Goal: Information Seeking & Learning: Learn about a topic

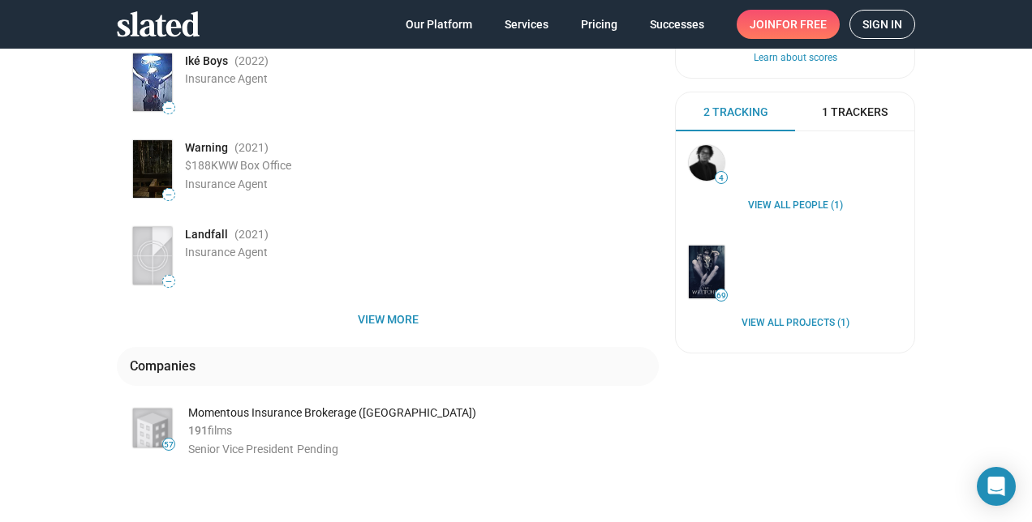
scroll to position [359, 0]
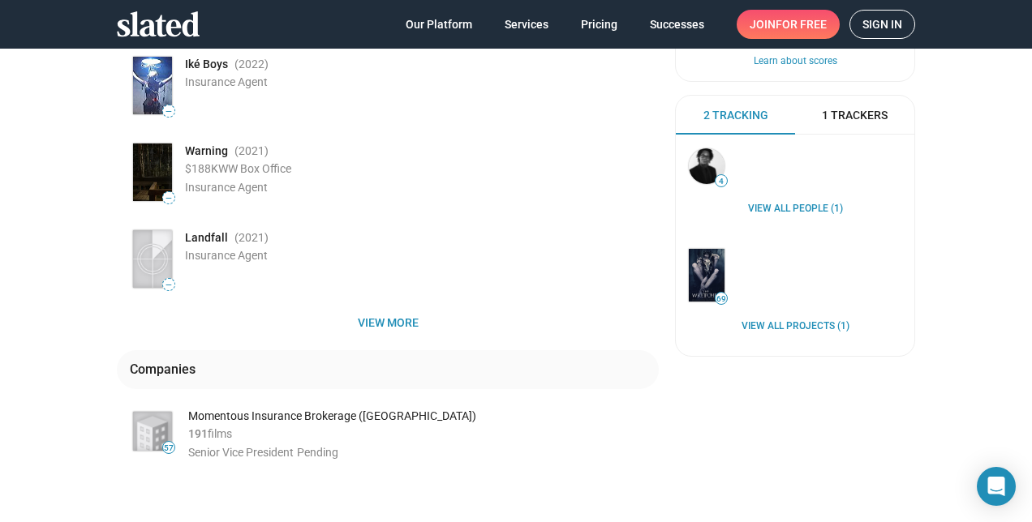
drag, startPoint x: 1015, startPoint y: 226, endPoint x: 1029, endPoint y: 134, distance: 93.5
click at [1029, 134] on mat-drawer-content "warning For the best experience, please use Chrome, Safari, or Firefox. close 4…" at bounding box center [516, 285] width 1032 height 474
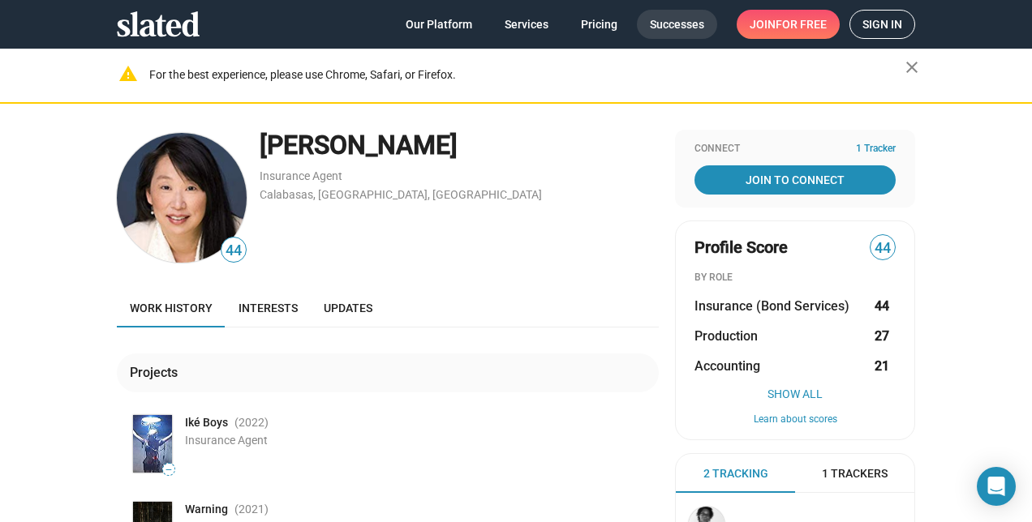
click at [680, 26] on span "Successes" at bounding box center [677, 24] width 54 height 29
click at [262, 313] on span "Interests" at bounding box center [267, 308] width 59 height 13
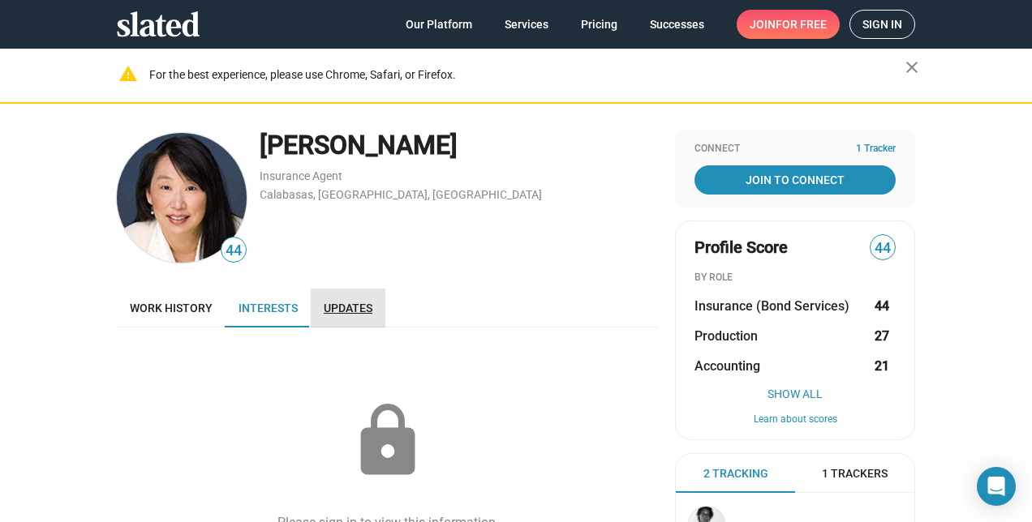
click at [331, 308] on span "Updates" at bounding box center [348, 308] width 49 height 13
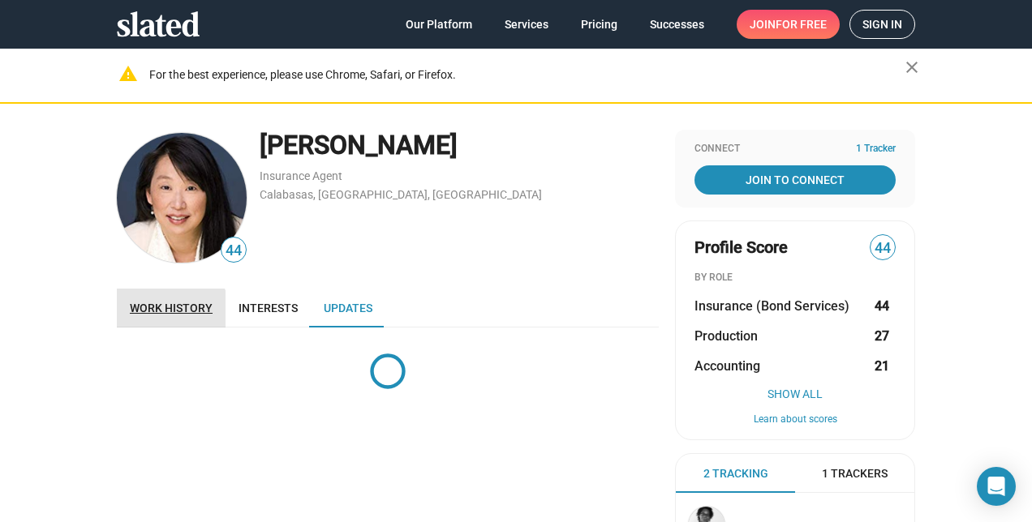
click at [159, 313] on span "Work history" at bounding box center [171, 308] width 83 height 13
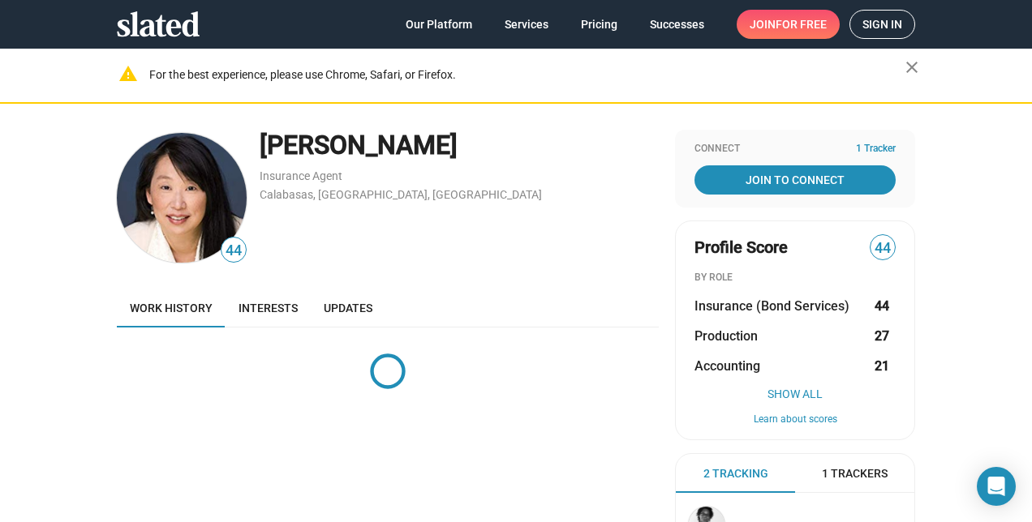
click at [227, 247] on span "44" at bounding box center [233, 251] width 24 height 22
